Goal: Task Accomplishment & Management: Manage account settings

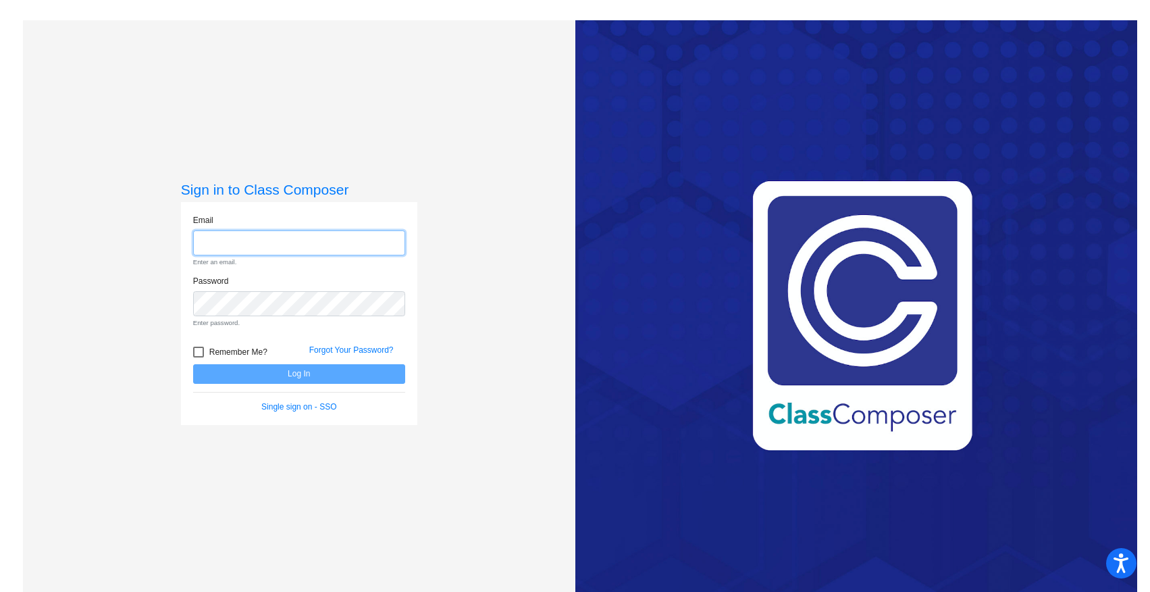
type input "[EMAIL_ADDRESS][DOMAIN_NAME]"
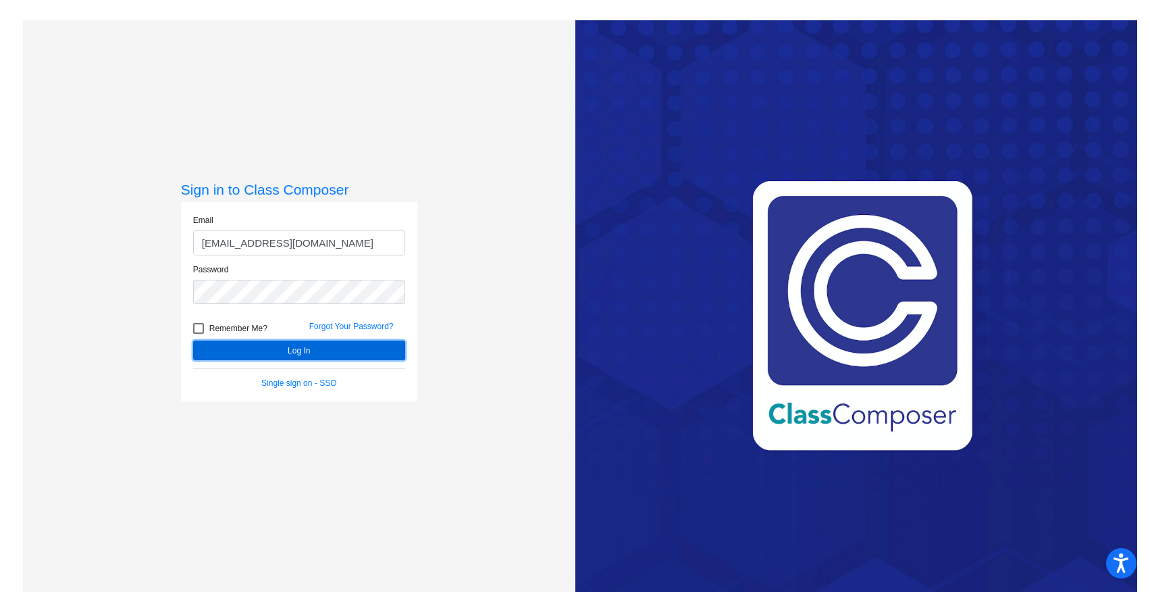
click at [322, 346] on button "Log In" at bounding box center [299, 350] width 212 height 20
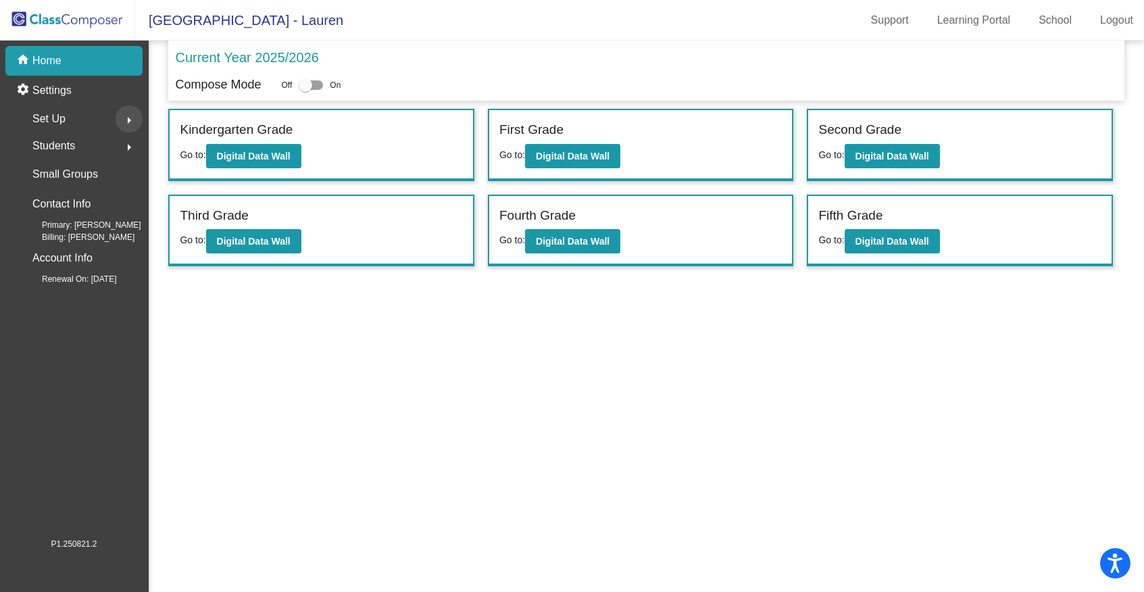
click at [133, 114] on mat-icon "arrow_right" at bounding box center [129, 120] width 16 height 16
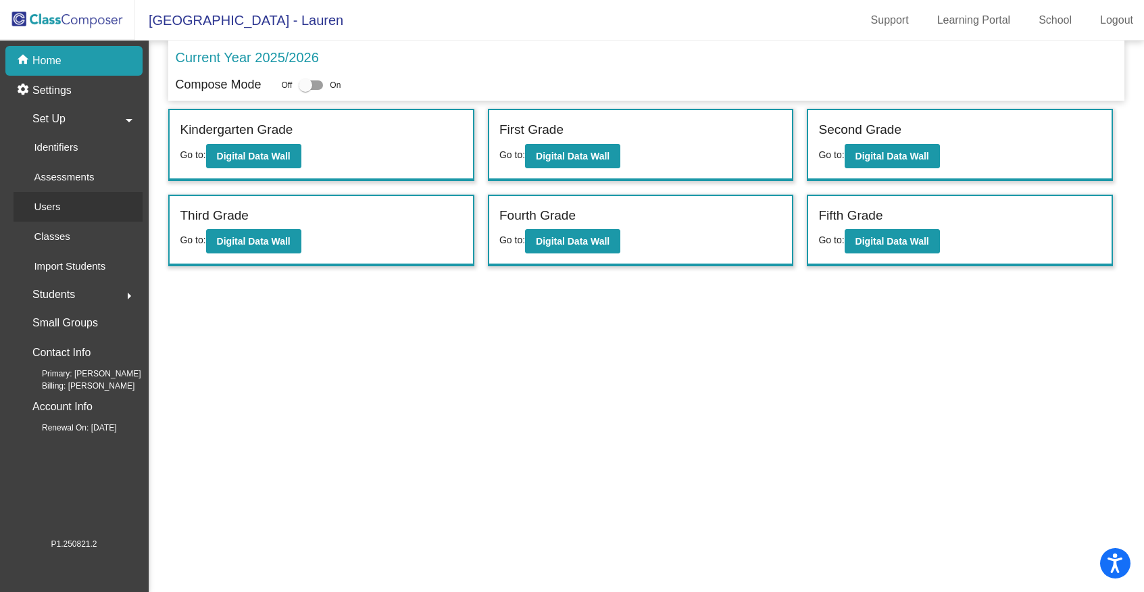
click at [50, 206] on p "Users" at bounding box center [47, 207] width 26 height 16
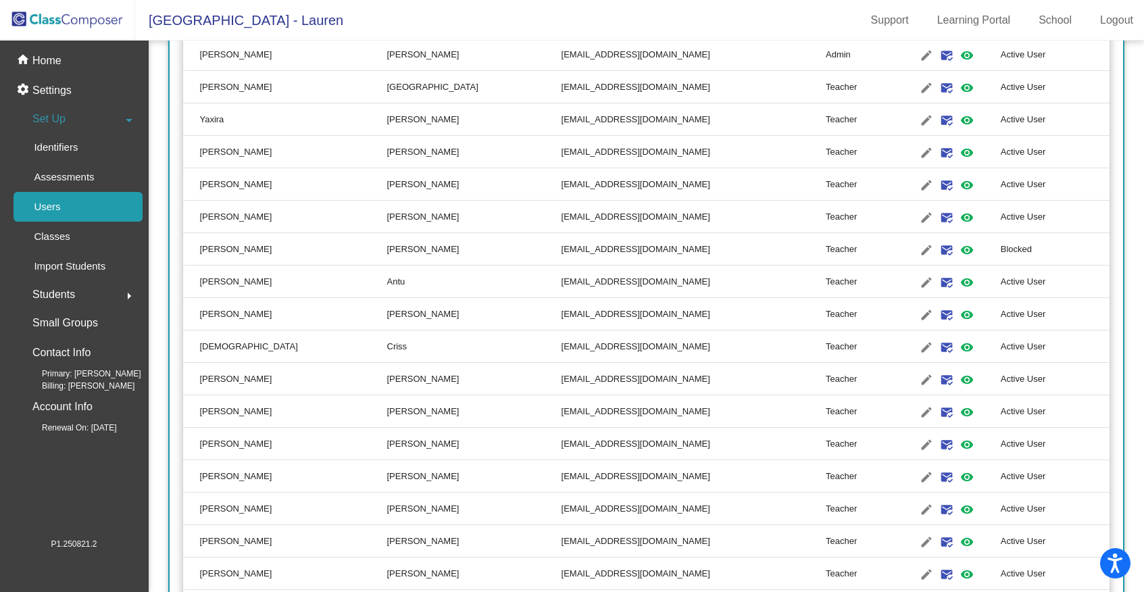
scroll to position [1950, 0]
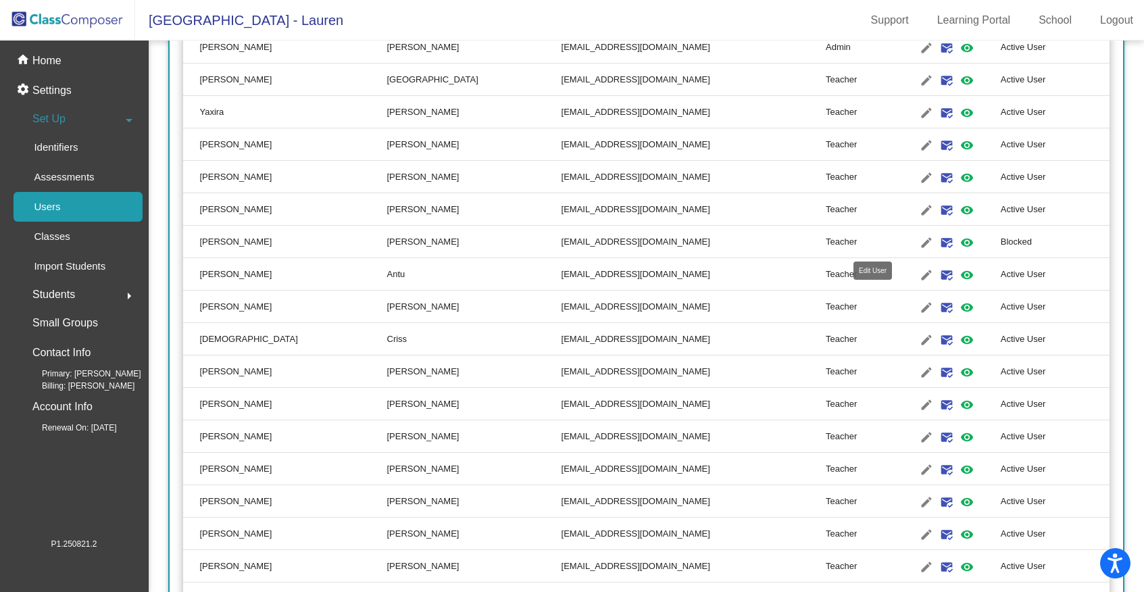
click at [918, 240] on mat-icon "edit" at bounding box center [926, 242] width 16 height 16
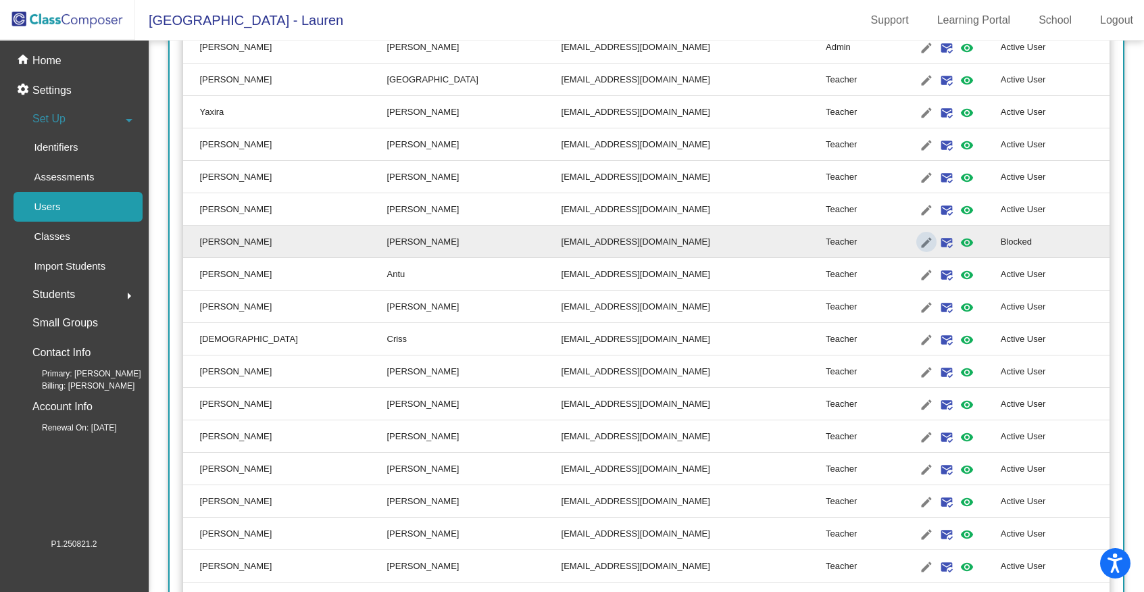
type input "[PERSON_NAME]"
type input "[EMAIL_ADDRESS][DOMAIN_NAME]"
radio input "true"
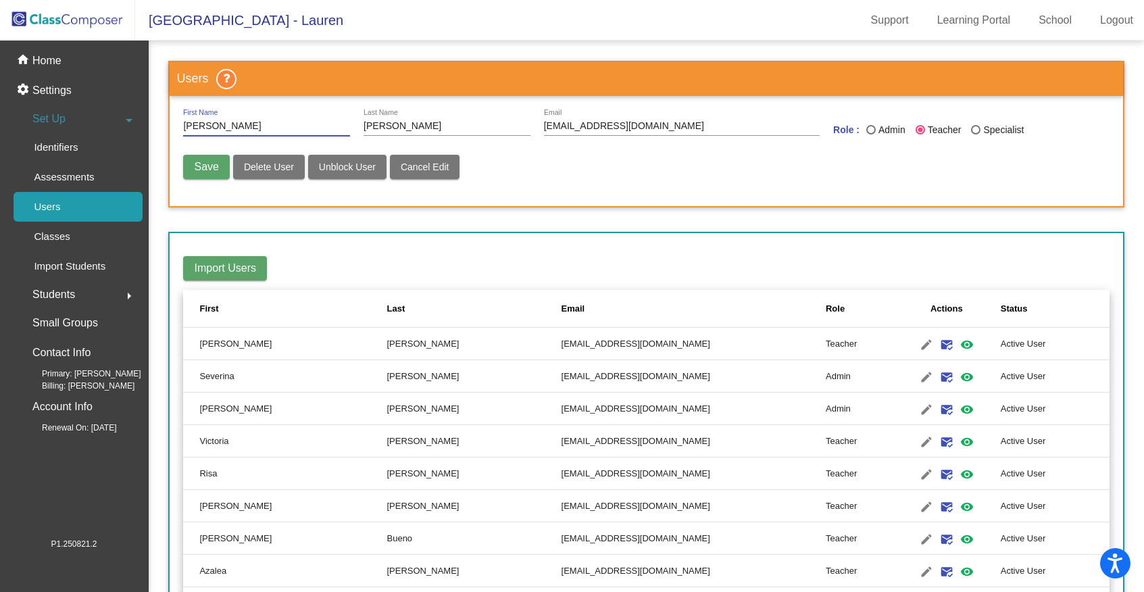
click at [364, 168] on span "Unblock User" at bounding box center [347, 166] width 57 height 11
radio input "false"
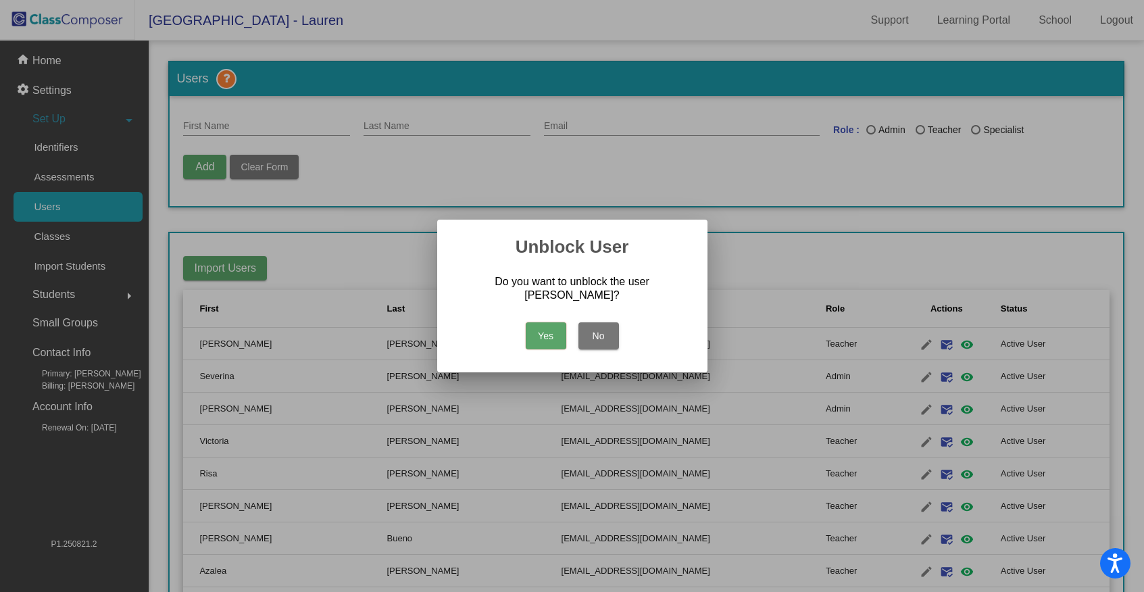
click at [541, 331] on button "Yes" at bounding box center [546, 335] width 41 height 27
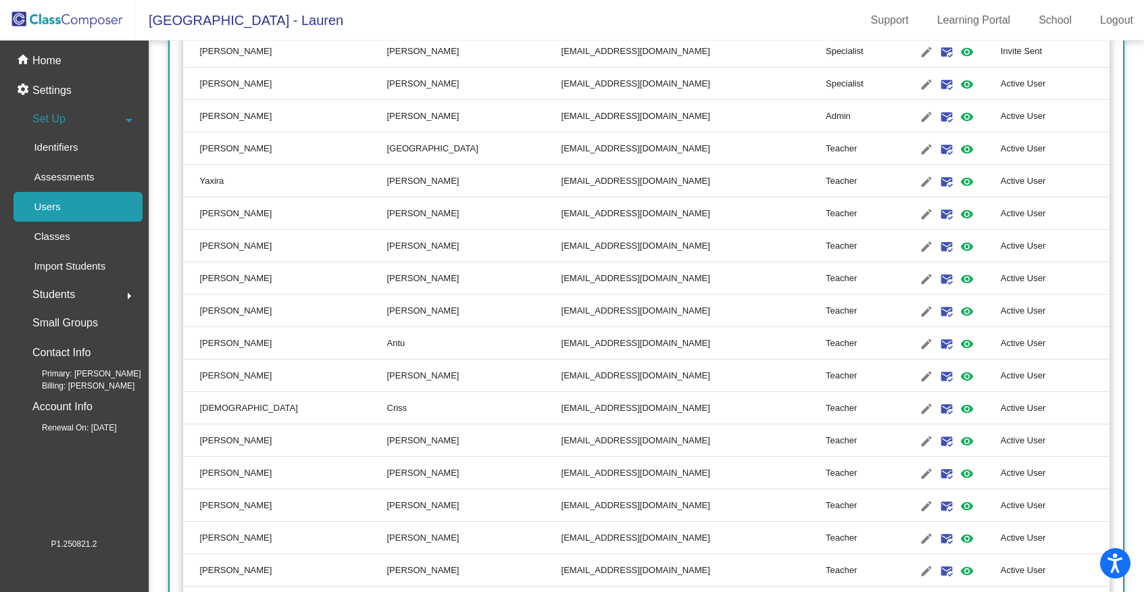
scroll to position [1890, 0]
